Goal: Task Accomplishment & Management: Manage account settings

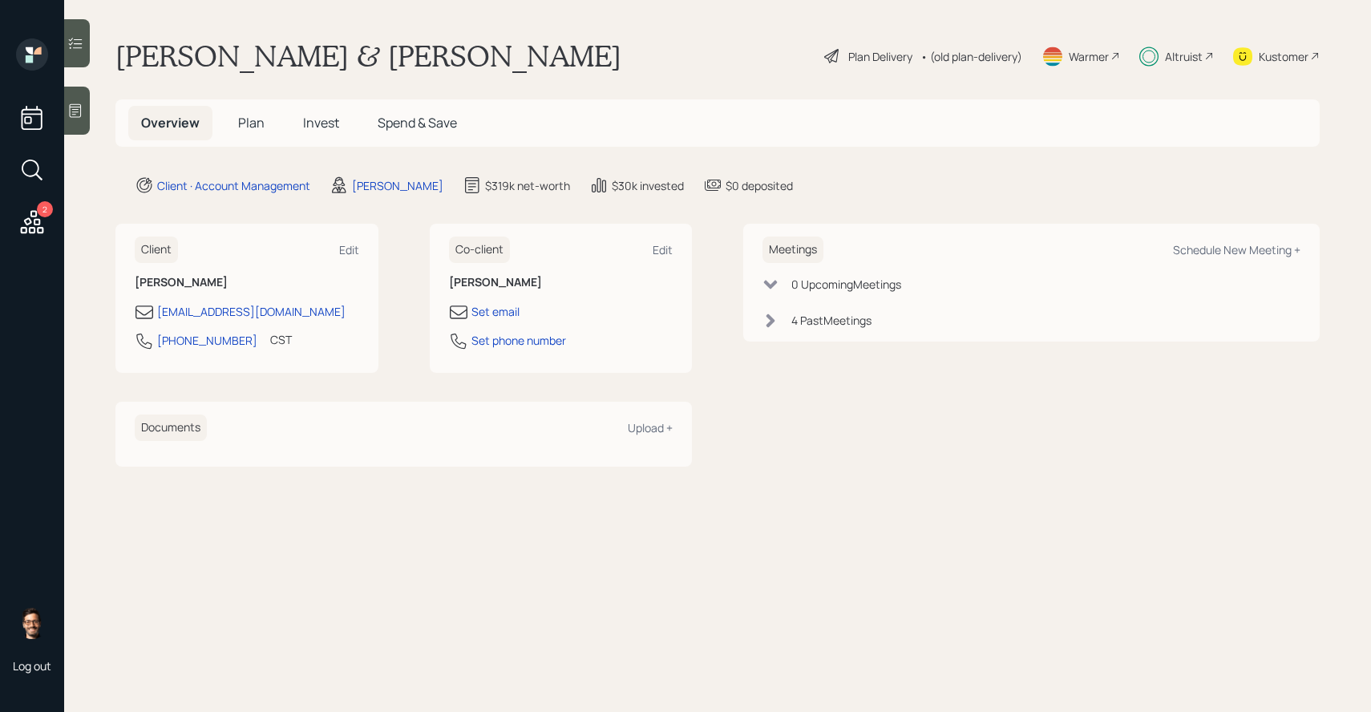
click at [309, 126] on span "Invest" at bounding box center [321, 123] width 36 height 18
